Goal: Information Seeking & Learning: Understand process/instructions

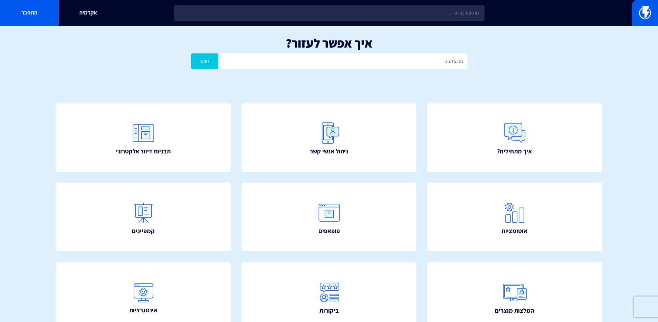
type input "נטישת צ'קאווט"
click at [191, 54] on button "חפש" at bounding box center [205, 62] width 28 height 16
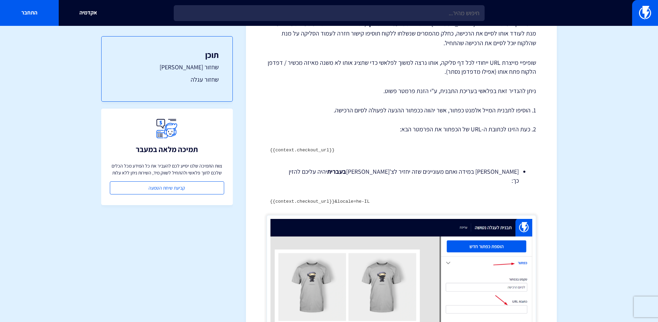
scroll to position [126, 0]
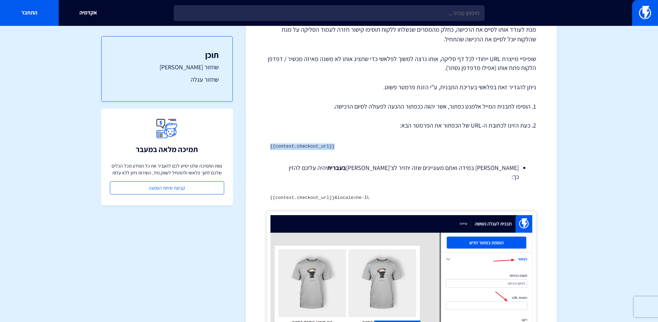
drag, startPoint x: 337, startPoint y: 146, endPoint x: 259, endPoint y: 145, distance: 78.0
click at [259, 145] on div "מרכז תמיכה תבניות דיוור אלקטרוני קישורי שחזור עגלה וצ'[PERSON_NAME] – שופיפיי ב…" at bounding box center [401, 217] width 311 height 612
drag, startPoint x: 387, startPoint y: 194, endPoint x: 292, endPoint y: 189, distance: 95.4
click at [292, 192] on pre "{{context.checkout_url}}&locale=he-IL" at bounding box center [401, 198] width 269 height 13
drag, startPoint x: 348, startPoint y: 144, endPoint x: 252, endPoint y: 145, distance: 96.0
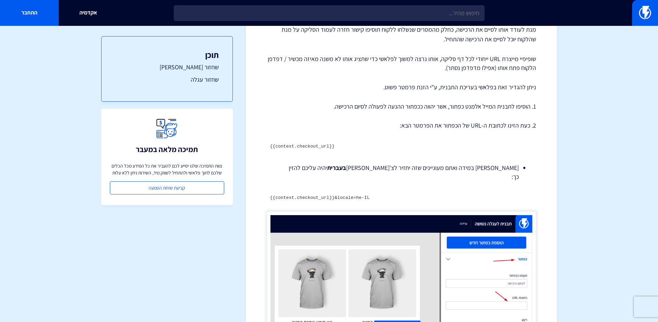
click at [250, 144] on div "מרכז תמיכה תבניות דיוור אלקטרוני קישורי שחזור עגלה וצ'[PERSON_NAME] – שופיפיי ב…" at bounding box center [401, 217] width 311 height 612
drag, startPoint x: 352, startPoint y: 146, endPoint x: 251, endPoint y: 145, distance: 100.8
click at [251, 145] on div "מרכז תמיכה תבניות דיוור אלקטרוני קישורי שחזור עגלה וצ'[PERSON_NAME] – שופיפיי ב…" at bounding box center [401, 217] width 311 height 612
